Goal: Information Seeking & Learning: Learn about a topic

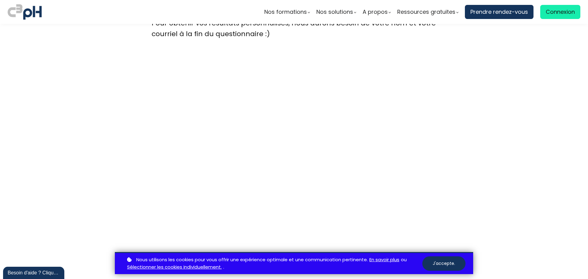
scroll to position [1658, 0]
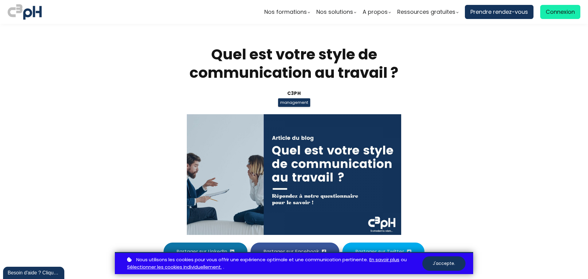
scroll to position [1658, 0]
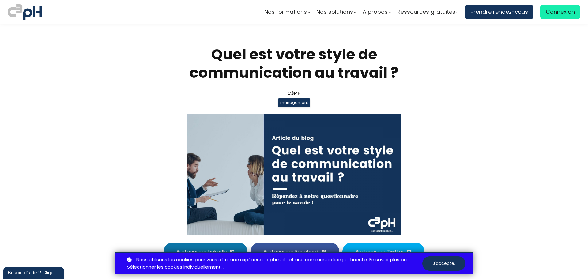
scroll to position [1689, 0]
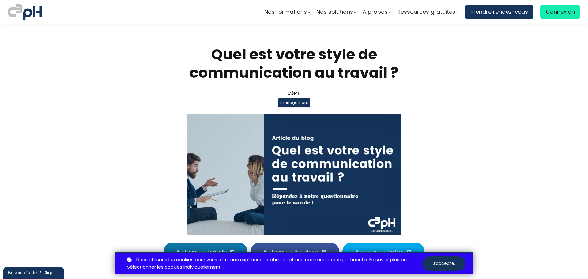
scroll to position [1689, 0]
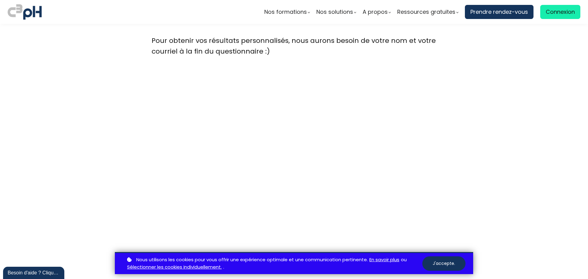
scroll to position [1658, 0]
